Goal: Transaction & Acquisition: Purchase product/service

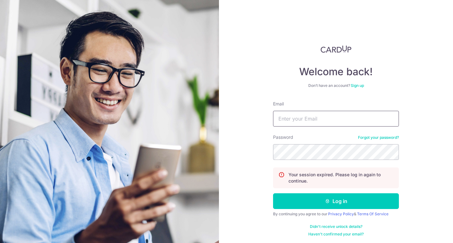
type input "[EMAIL_ADDRESS][DOMAIN_NAME]"
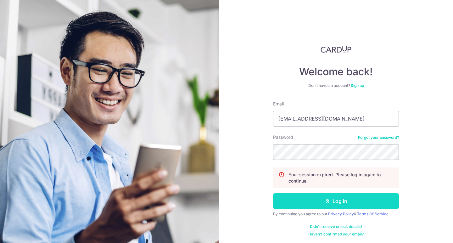
click at [338, 198] on button "Log in" at bounding box center [336, 201] width 126 height 16
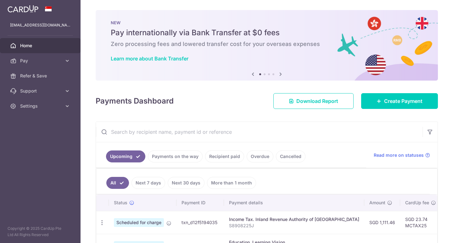
click at [379, 95] on link "Create Payment" at bounding box center [399, 101] width 77 height 16
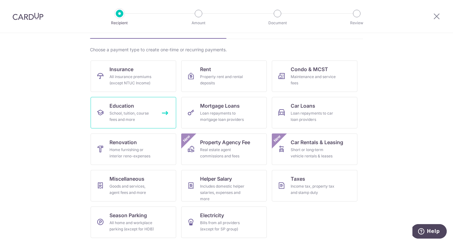
scroll to position [39, 0]
click at [124, 115] on div "School, tuition, course fees and more" at bounding box center [132, 116] width 45 height 13
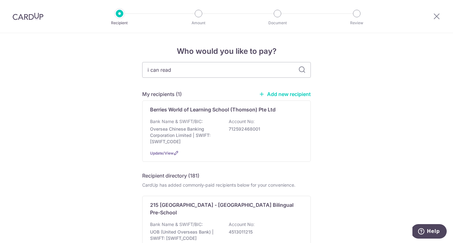
type input "i can read"
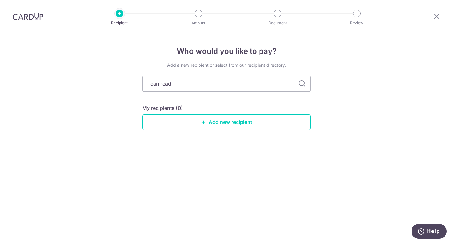
click at [302, 82] on icon at bounding box center [302, 84] width 8 height 8
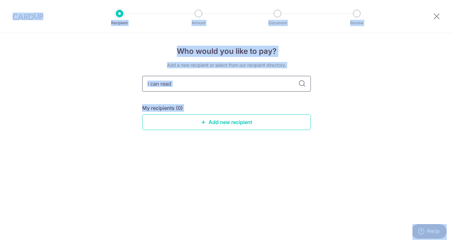
click at [258, 82] on input "i can read" at bounding box center [226, 84] width 169 height 16
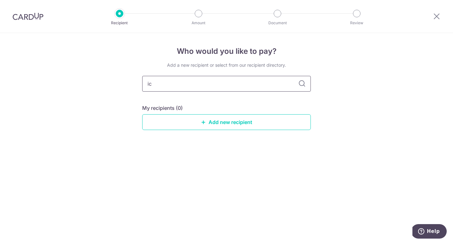
type input "icr"
drag, startPoint x: 258, startPoint y: 82, endPoint x: 301, endPoint y: 85, distance: 42.3
click at [301, 85] on icon at bounding box center [302, 84] width 8 height 8
click at [247, 87] on input "icr" at bounding box center [226, 84] width 169 height 16
type input "i"
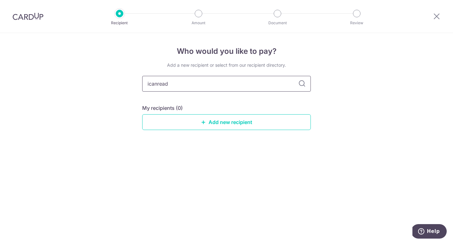
type input "icanread"
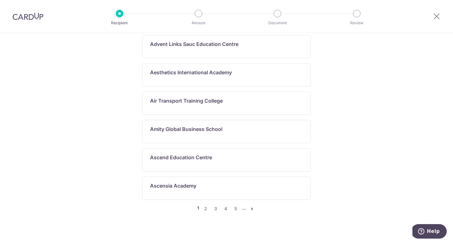
scroll to position [351, 0]
click at [235, 206] on link "5" at bounding box center [236, 210] width 8 height 8
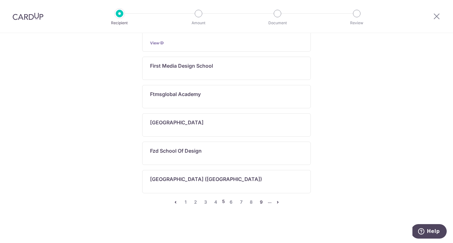
click at [261, 202] on link "9" at bounding box center [262, 202] width 8 height 8
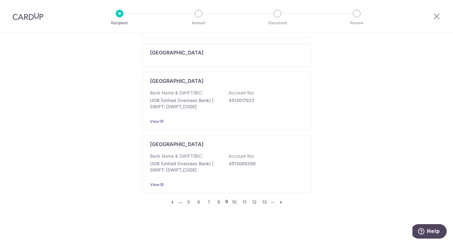
scroll to position [386, 0]
click at [219, 203] on link "8" at bounding box center [219, 202] width 8 height 8
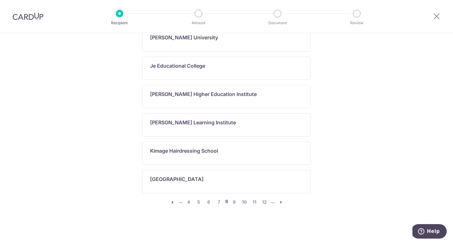
scroll to position [427, 0]
click at [219, 201] on link "7" at bounding box center [219, 202] width 8 height 8
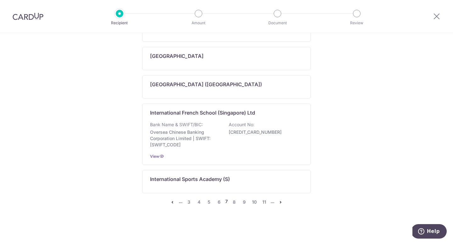
scroll to position [389, 0]
click at [219, 202] on link "6" at bounding box center [219, 202] width 8 height 8
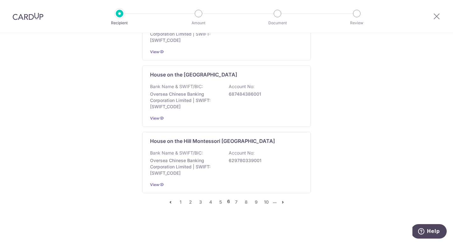
scroll to position [471, 0]
click at [235, 203] on link "7" at bounding box center [237, 202] width 8 height 8
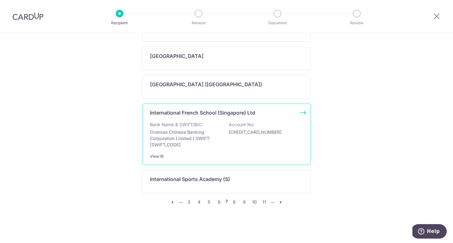
scroll to position [389, 0]
click at [234, 203] on link "8" at bounding box center [234, 202] width 8 height 8
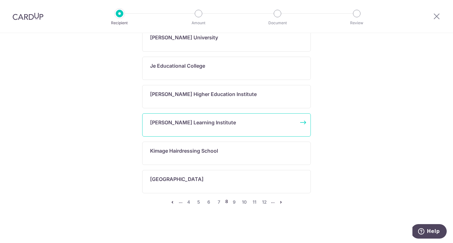
scroll to position [0, 0]
